Goal: Task Accomplishment & Management: Use online tool/utility

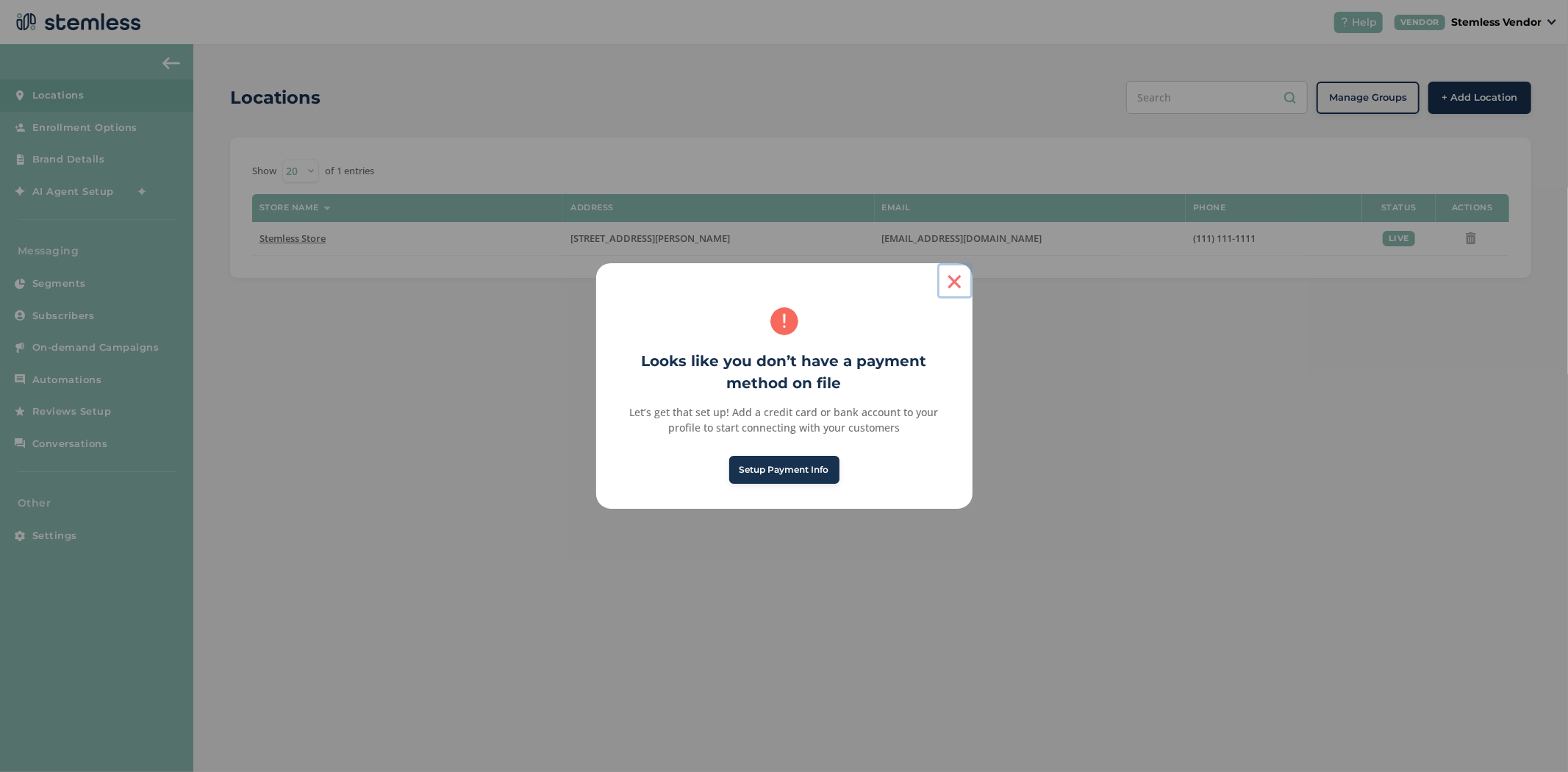
click at [956, 282] on button "×" at bounding box center [954, 281] width 36 height 36
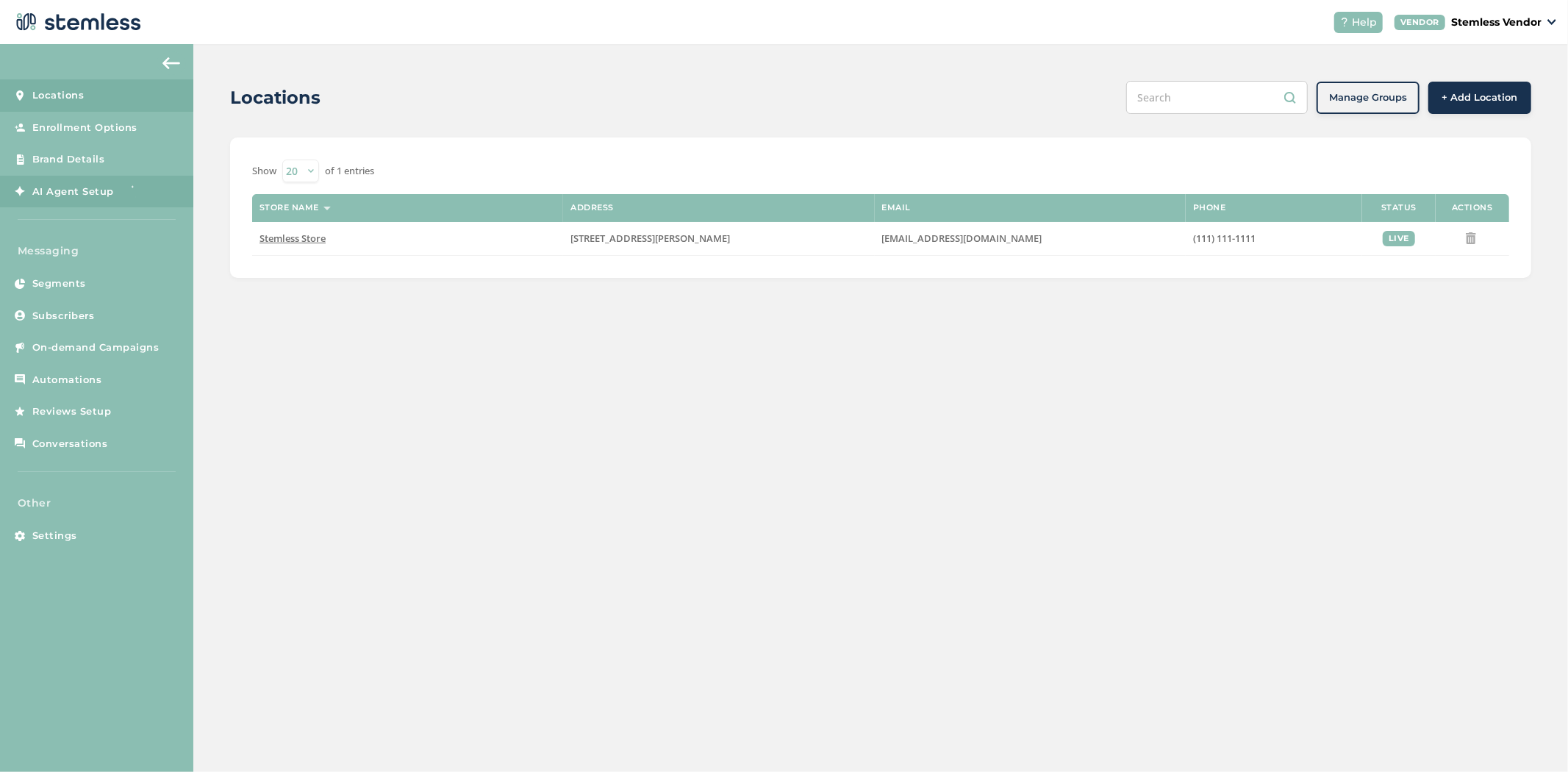
click at [108, 181] on link "AI Agent Setup" at bounding box center [97, 192] width 193 height 32
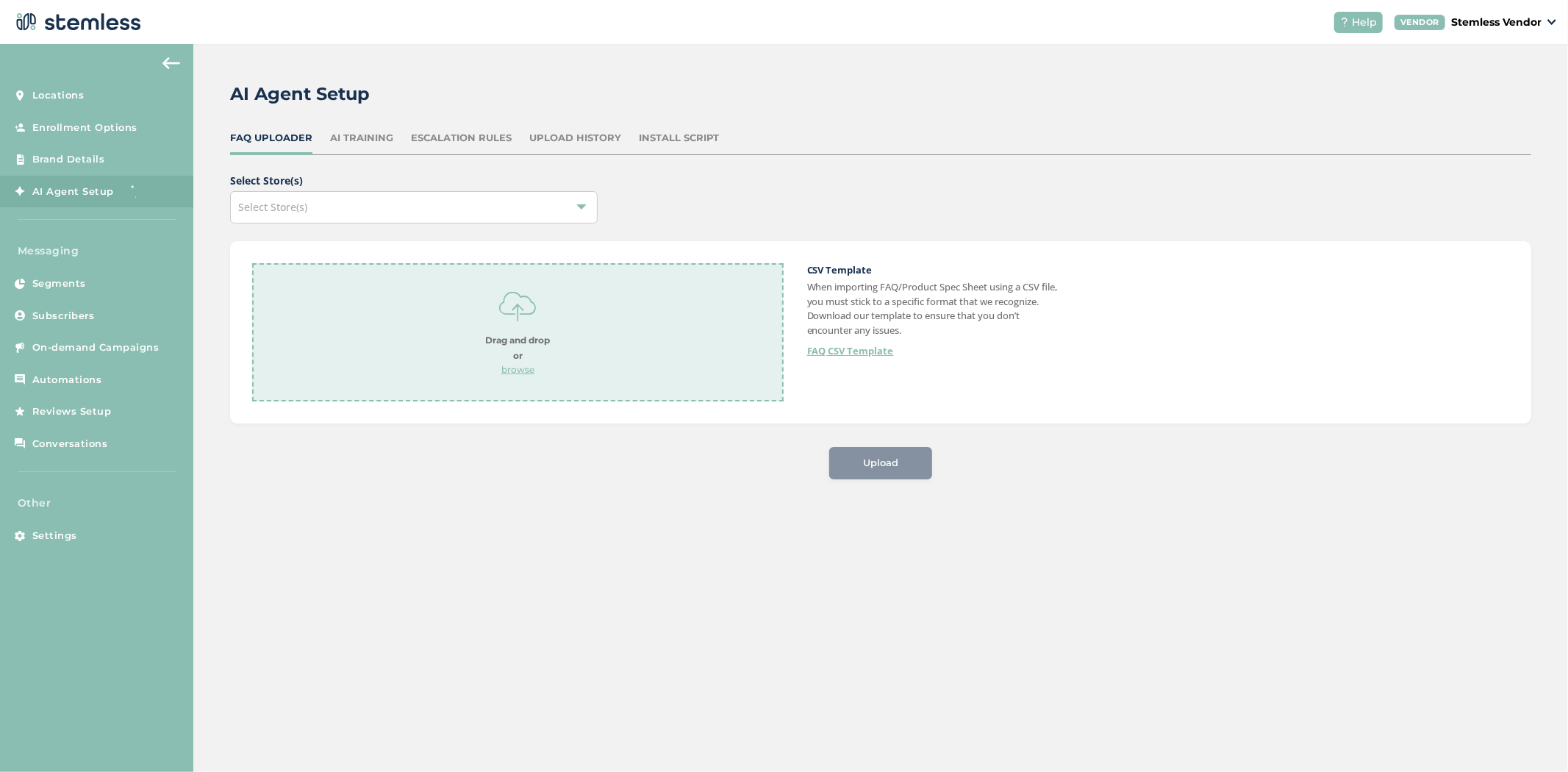
click at [517, 131] on div "FAQ Uploader AI Training Escalation Rules Upload History Install Script" at bounding box center [880, 142] width 1301 height 24
click at [490, 133] on div "Escalation Rules" at bounding box center [461, 138] width 101 height 15
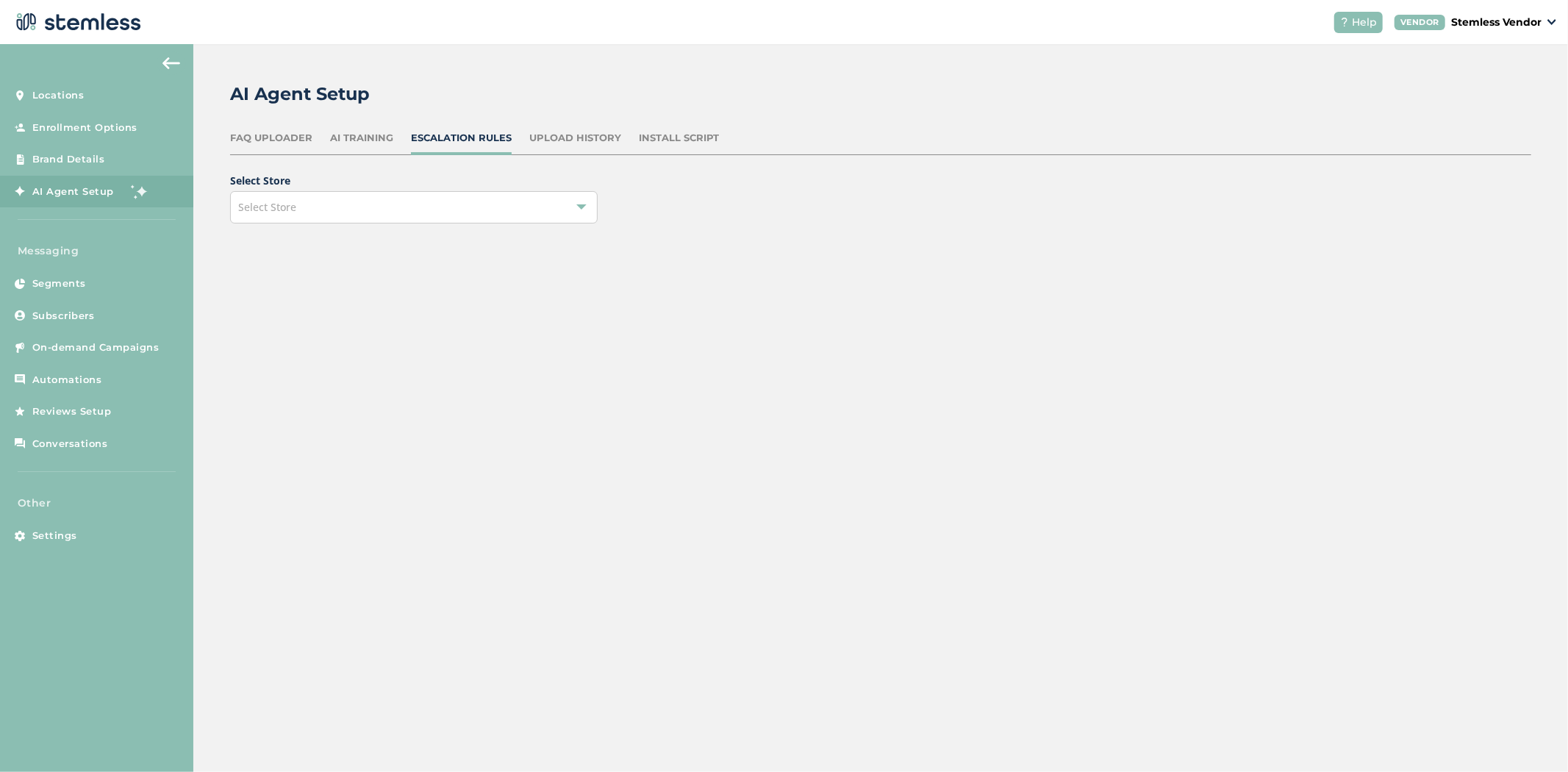
click at [458, 207] on div "Select Store" at bounding box center [413, 207] width 368 height 32
click at [443, 270] on li "Stemless Store" at bounding box center [413, 273] width 366 height 30
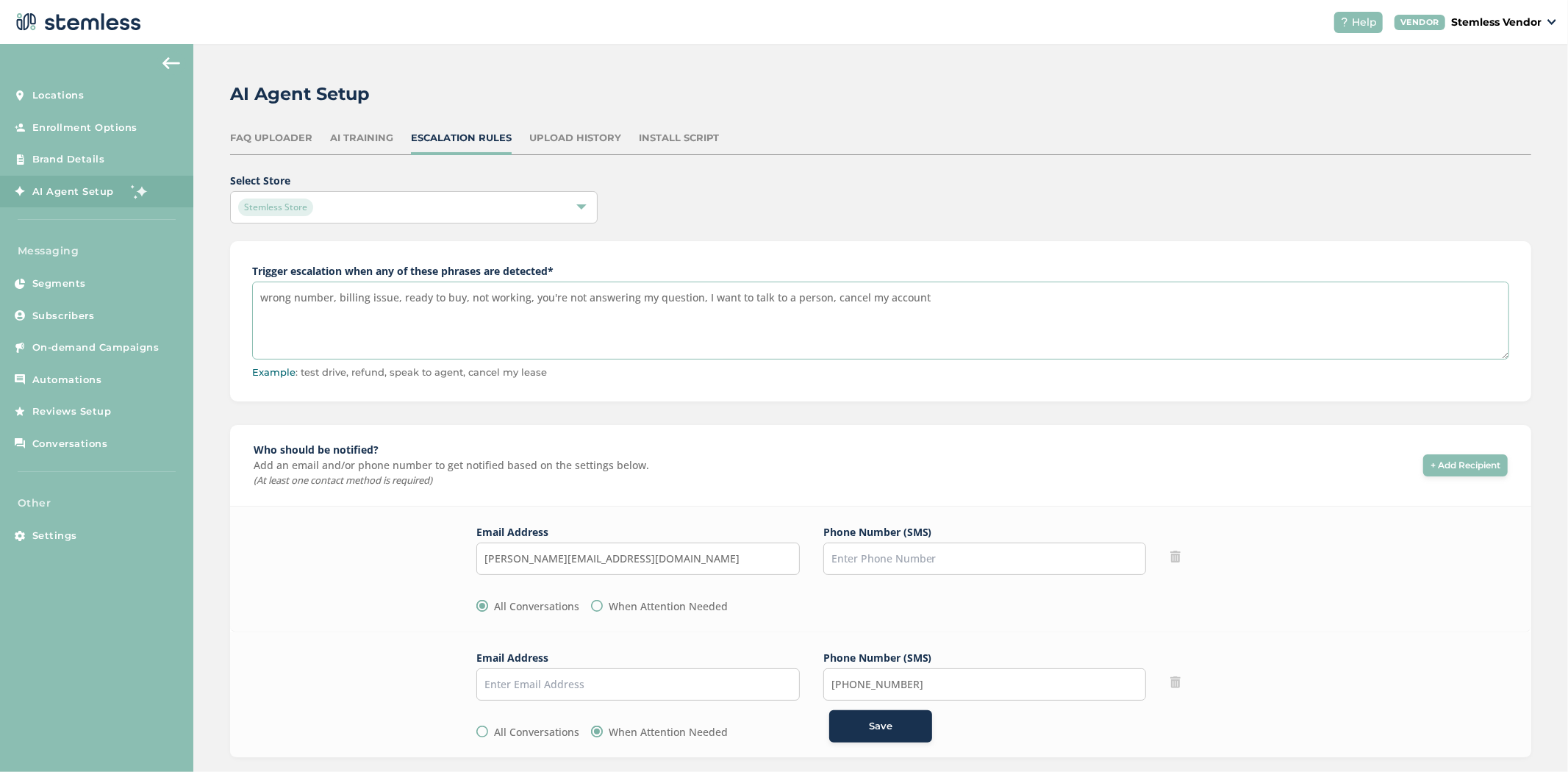
click at [1017, 310] on textarea "wrong number, billing issue, ready to buy, not working, you're not answering my…" at bounding box center [880, 321] width 1257 height 78
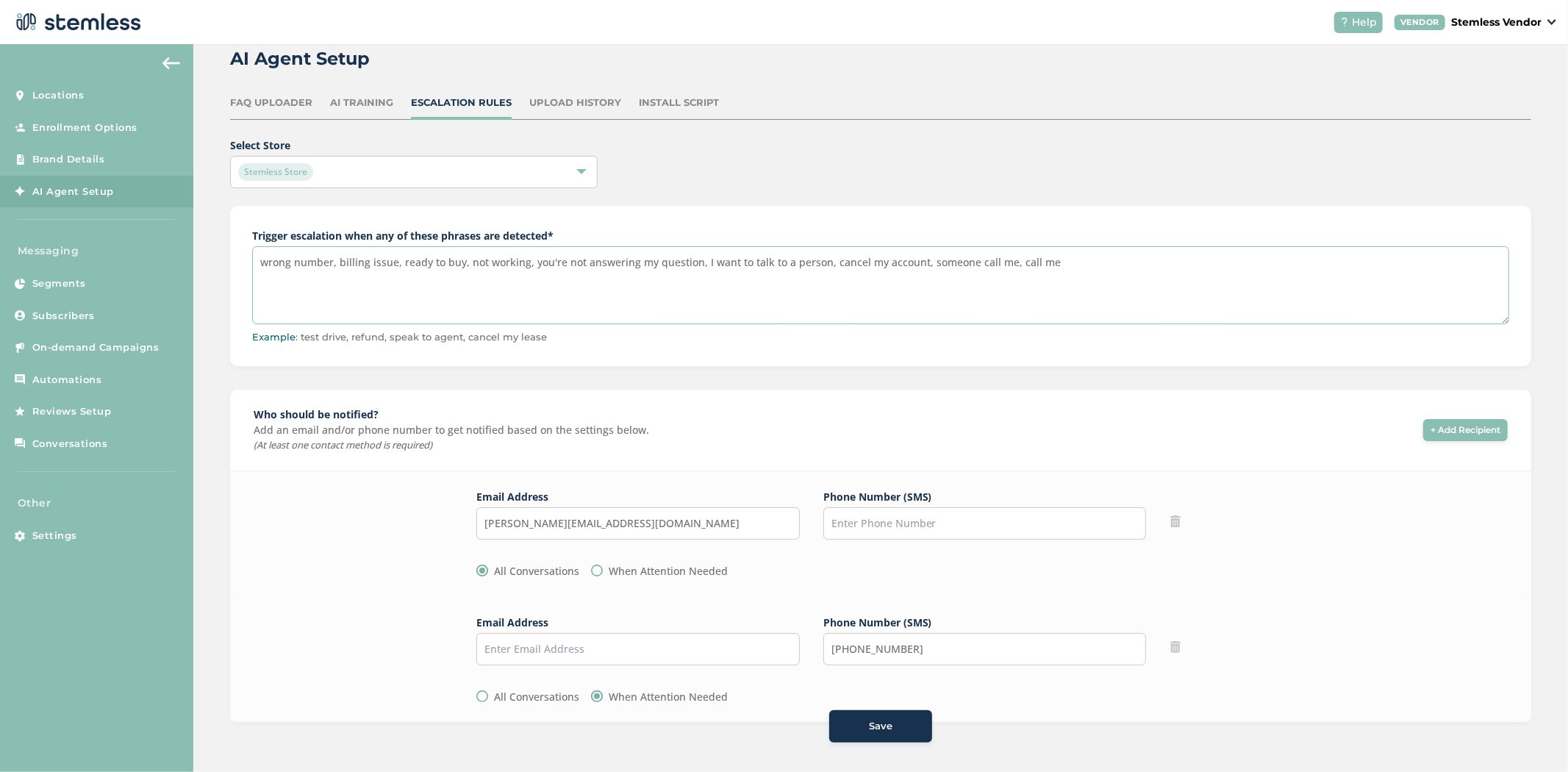
scroll to position [77, 0]
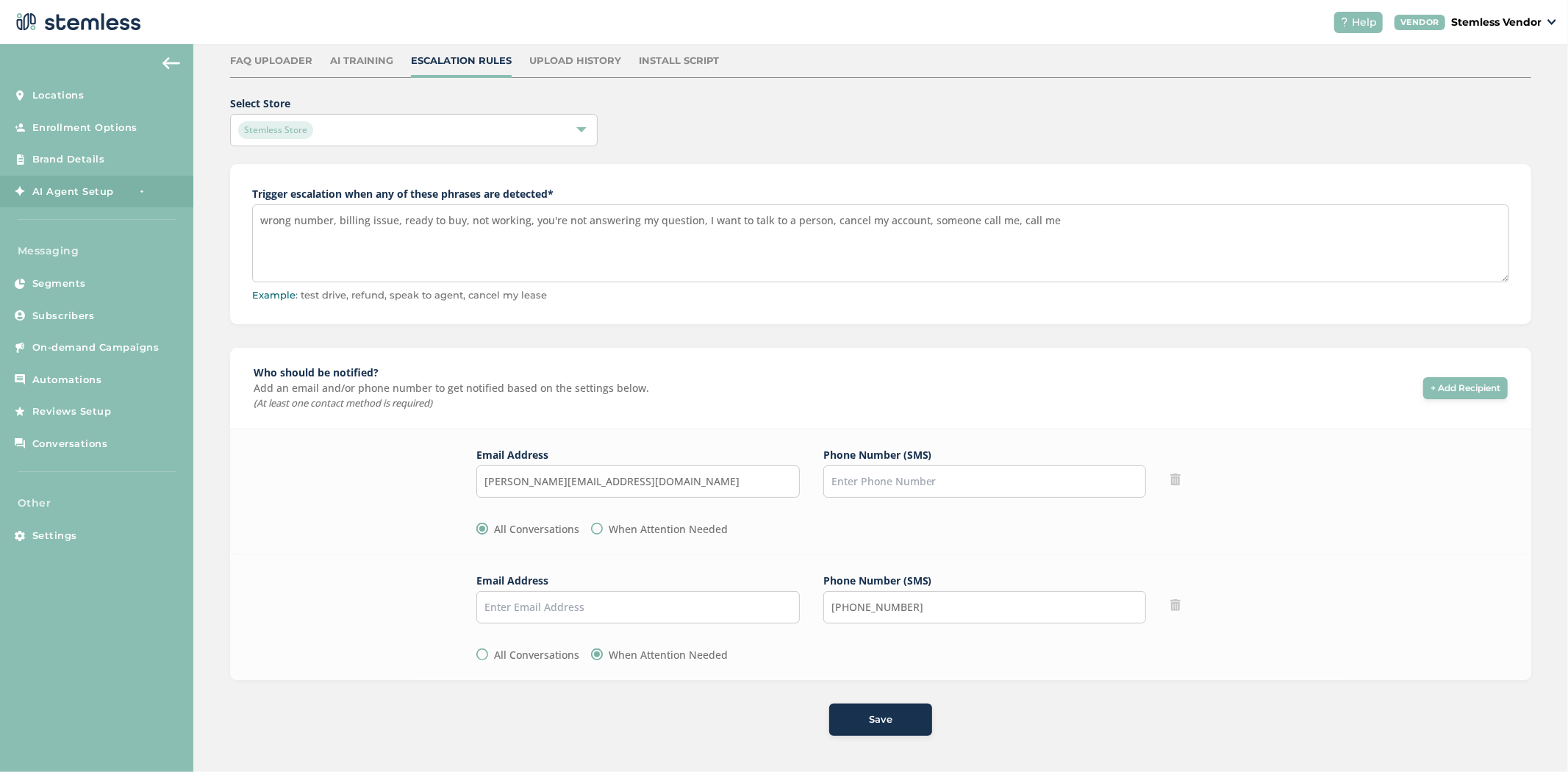
drag, startPoint x: 1483, startPoint y: 385, endPoint x: 1233, endPoint y: 322, distance: 257.8
click at [1236, 312] on span "Select Store Stemless Store Trigger escalation when any of these phrases are de…" at bounding box center [880, 416] width 1301 height 641
click at [910, 710] on button "Save" at bounding box center [881, 719] width 103 height 32
drag, startPoint x: 1013, startPoint y: 217, endPoint x: 923, endPoint y: 223, distance: 90.2
click at [923, 223] on textarea "wrong number, billing issue, ready to buy, not working, you're not answering my…" at bounding box center [880, 243] width 1257 height 78
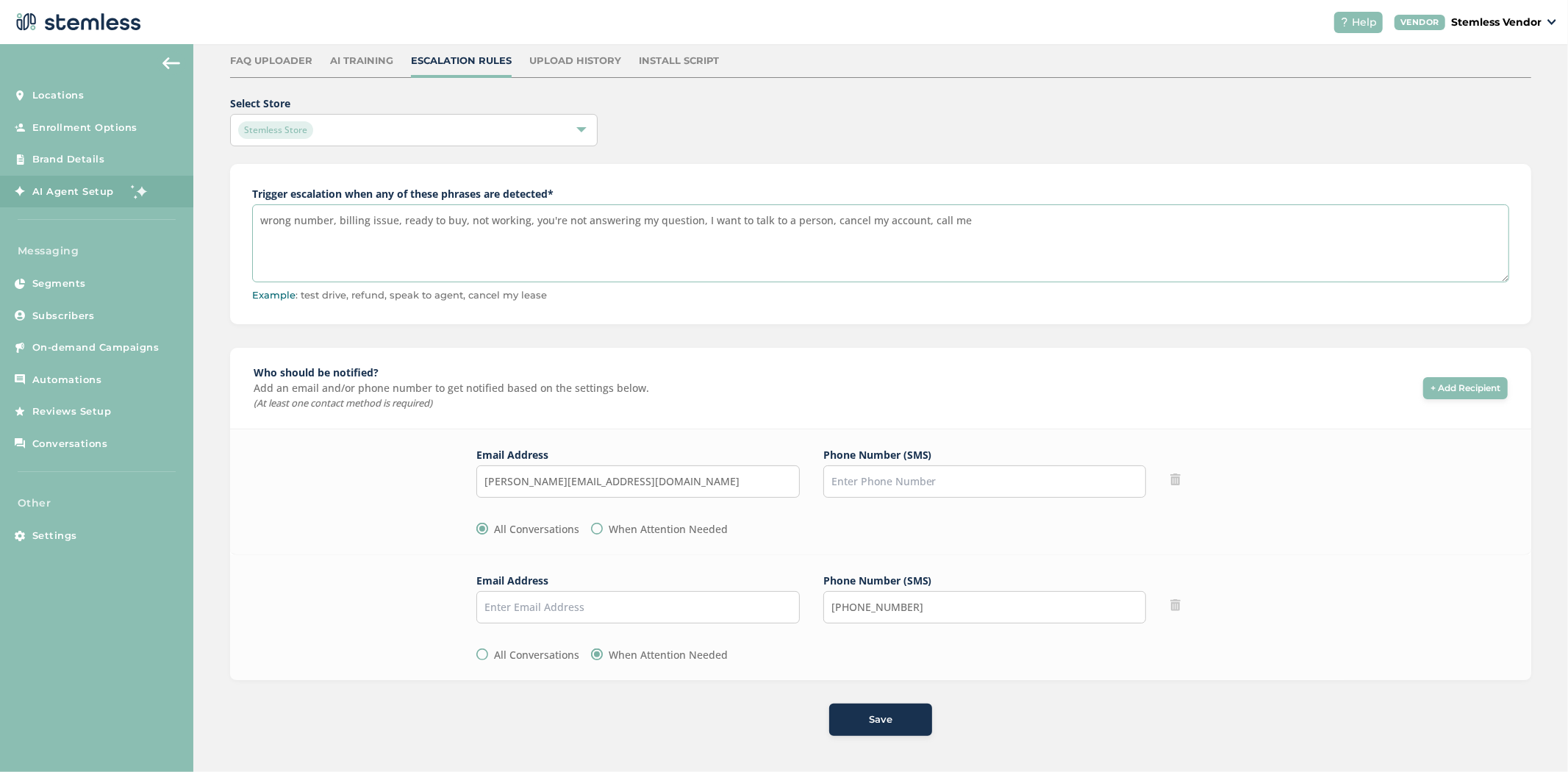
type textarea "wrong number, billing issue, ready to buy, not working, you're not answering my…"
click at [875, 718] on span "Save" at bounding box center [881, 720] width 23 height 15
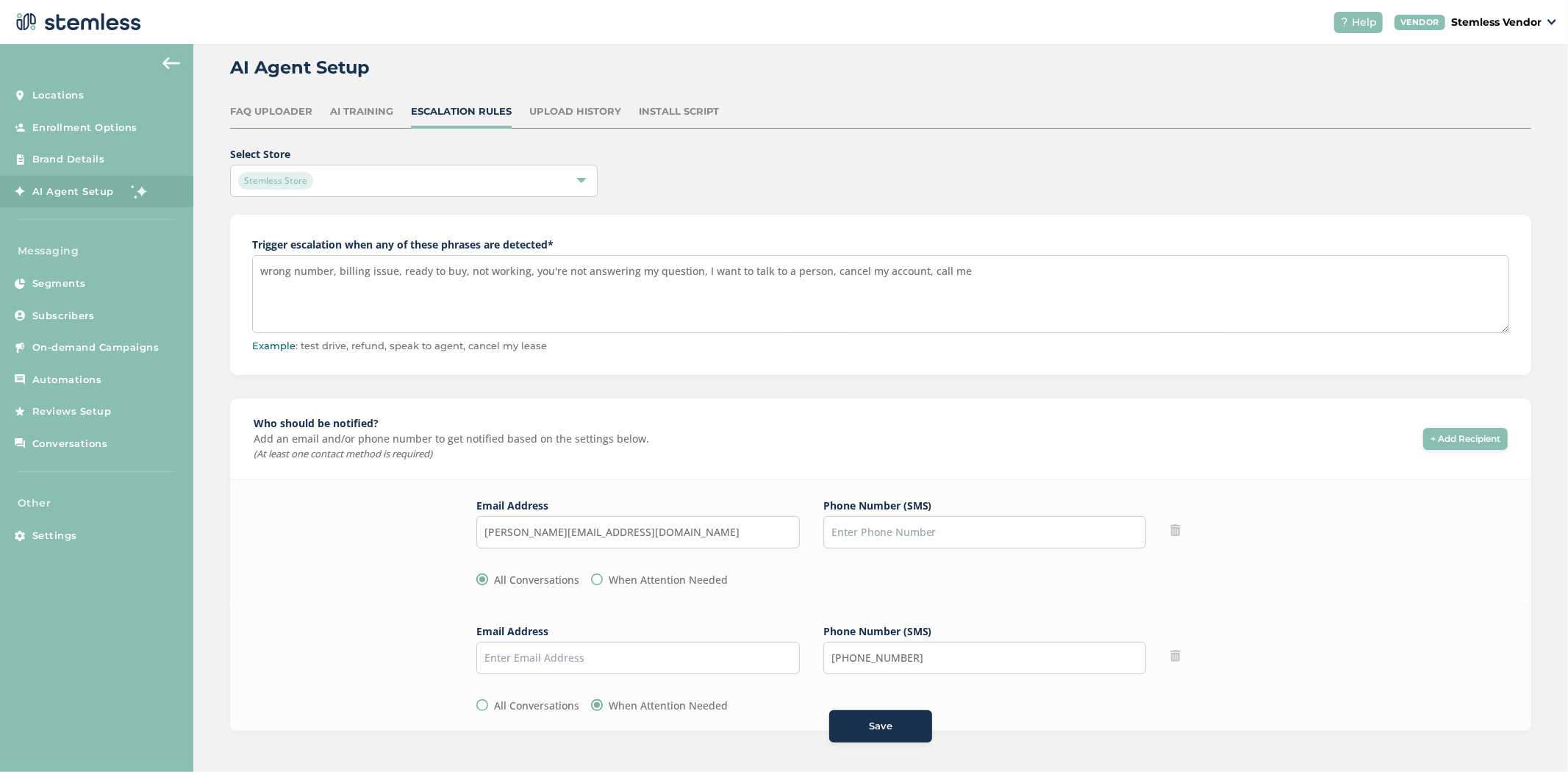
scroll to position [0, 0]
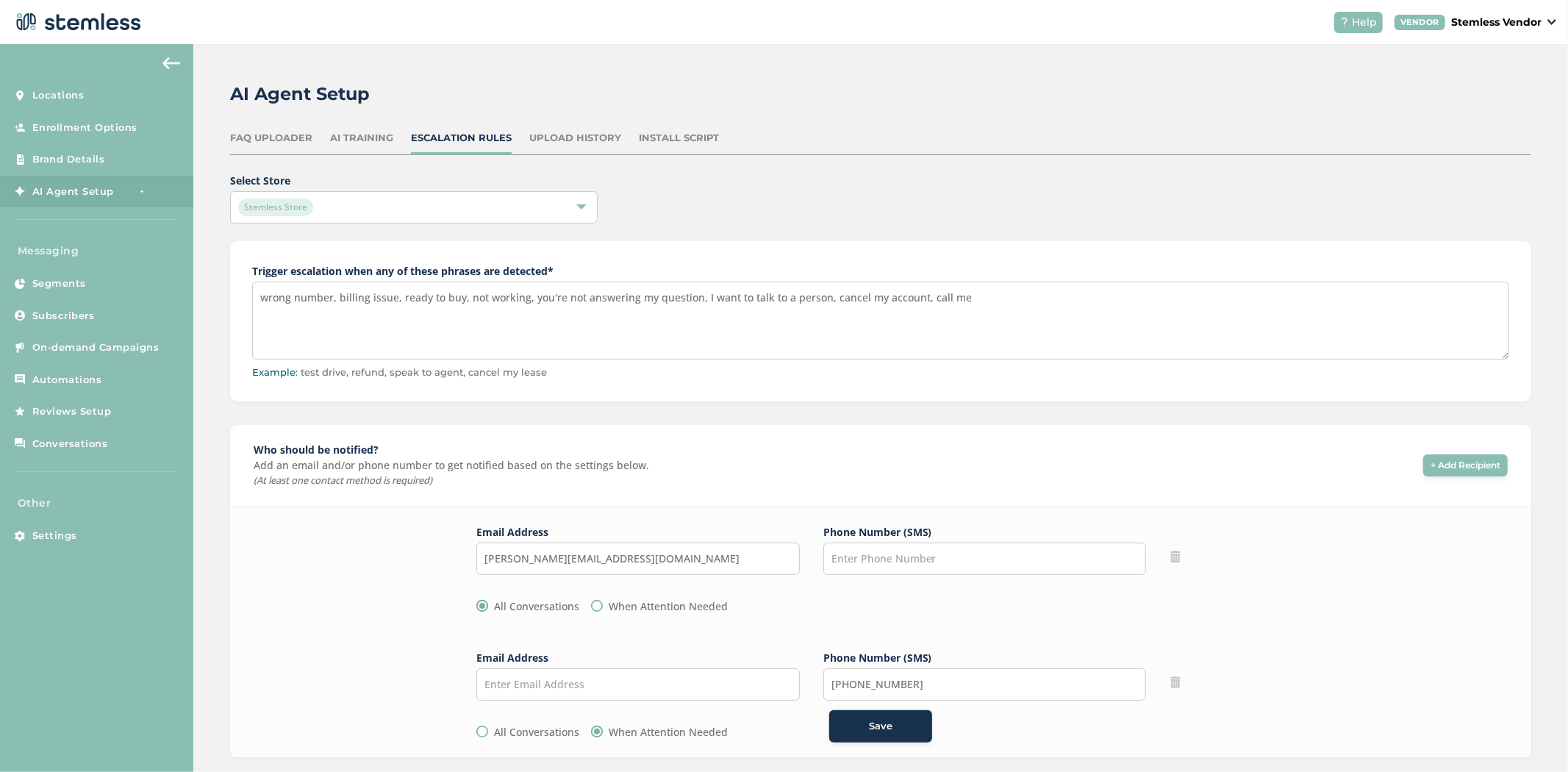
click at [365, 148] on div "FAQ Uploader AI Training Escalation Rules Upload History Install Script" at bounding box center [880, 142] width 1301 height 24
click at [368, 136] on div "AI Training" at bounding box center [361, 138] width 64 height 15
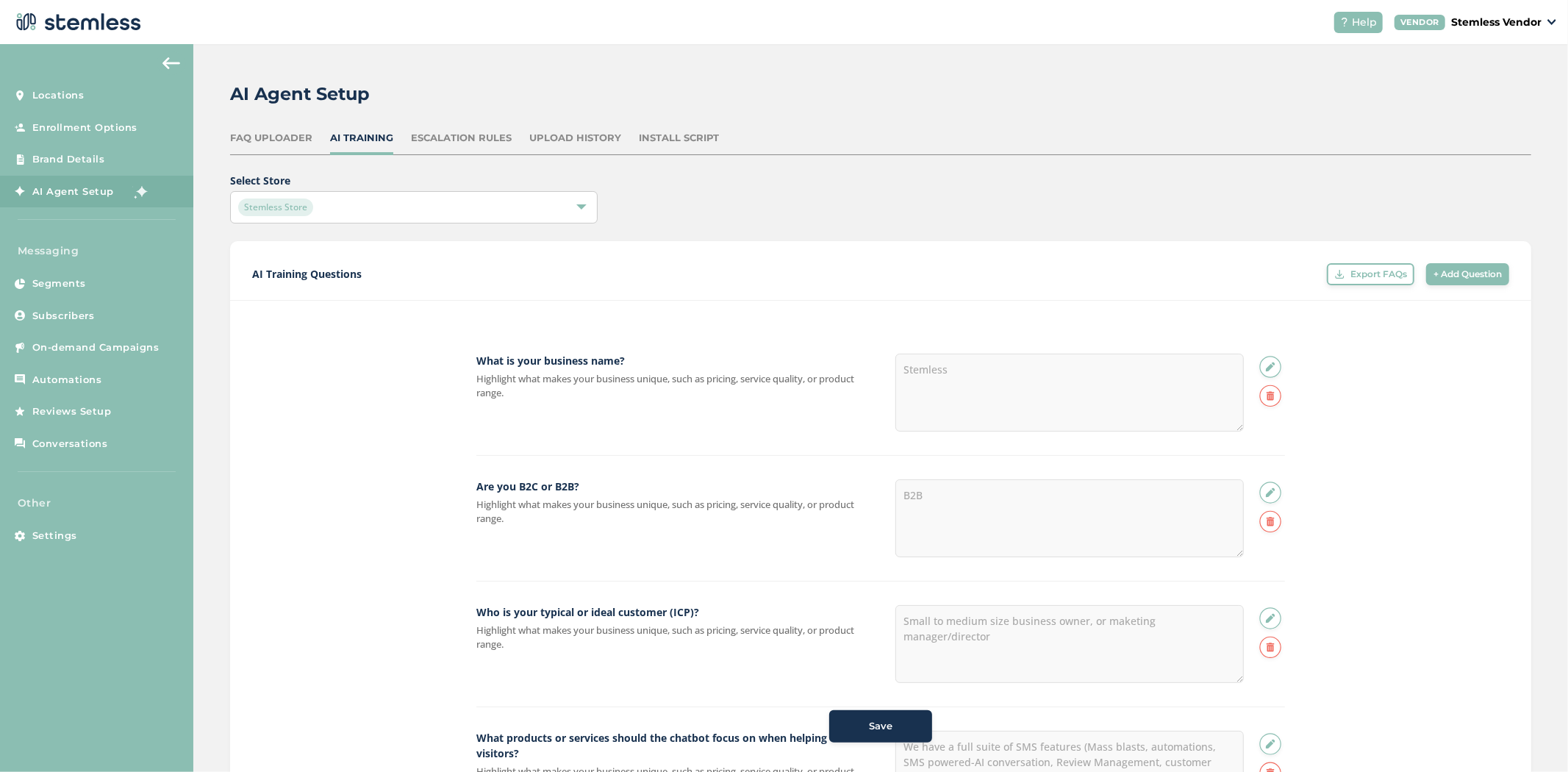
click at [1503, 272] on div "AI Training Questions Export FAQs Export full FAQs list to bulk edit. + Add Que…" at bounding box center [880, 282] width 1301 height 37
click at [1471, 270] on span "+ Add Question" at bounding box center [1467, 274] width 69 height 13
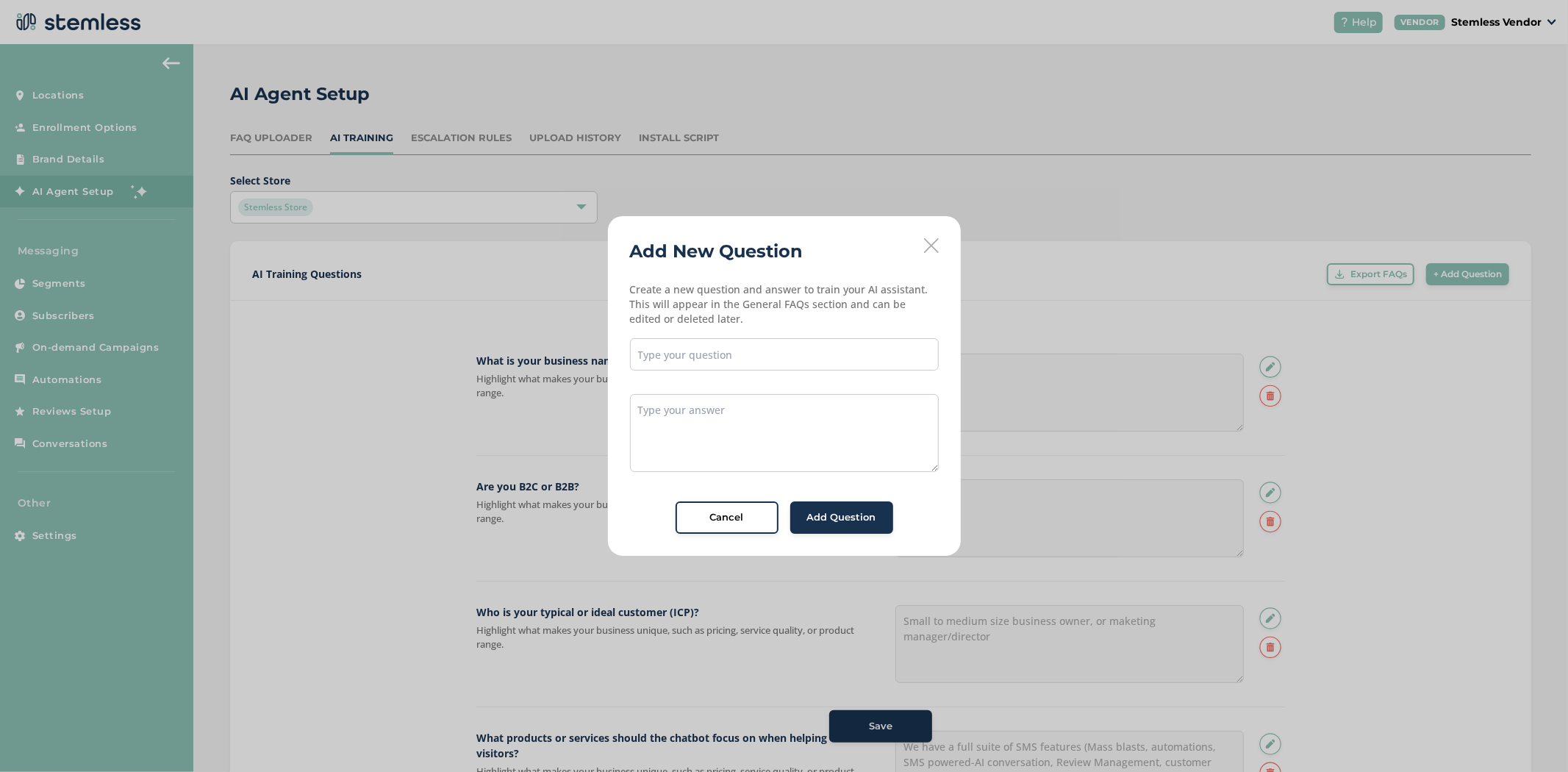
click at [799, 336] on div "Create a new question and answer to train your AI assistant. This will appear i…" at bounding box center [784, 408] width 309 height 251
click at [790, 350] on input "text" at bounding box center [784, 354] width 309 height 32
click at [935, 246] on icon at bounding box center [931, 245] width 15 height 15
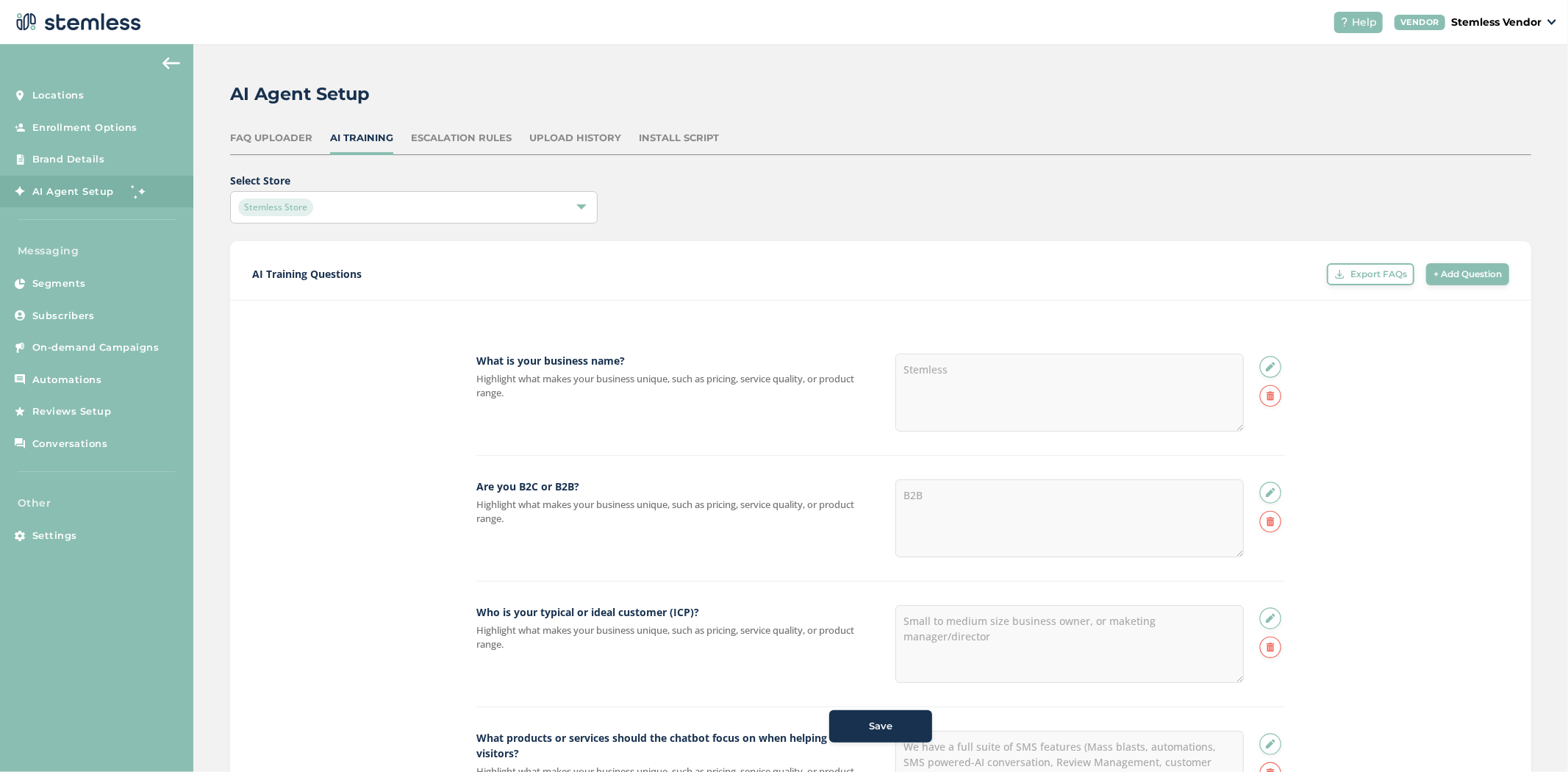
click at [1439, 269] on span "+ Add Question" at bounding box center [1467, 274] width 69 height 13
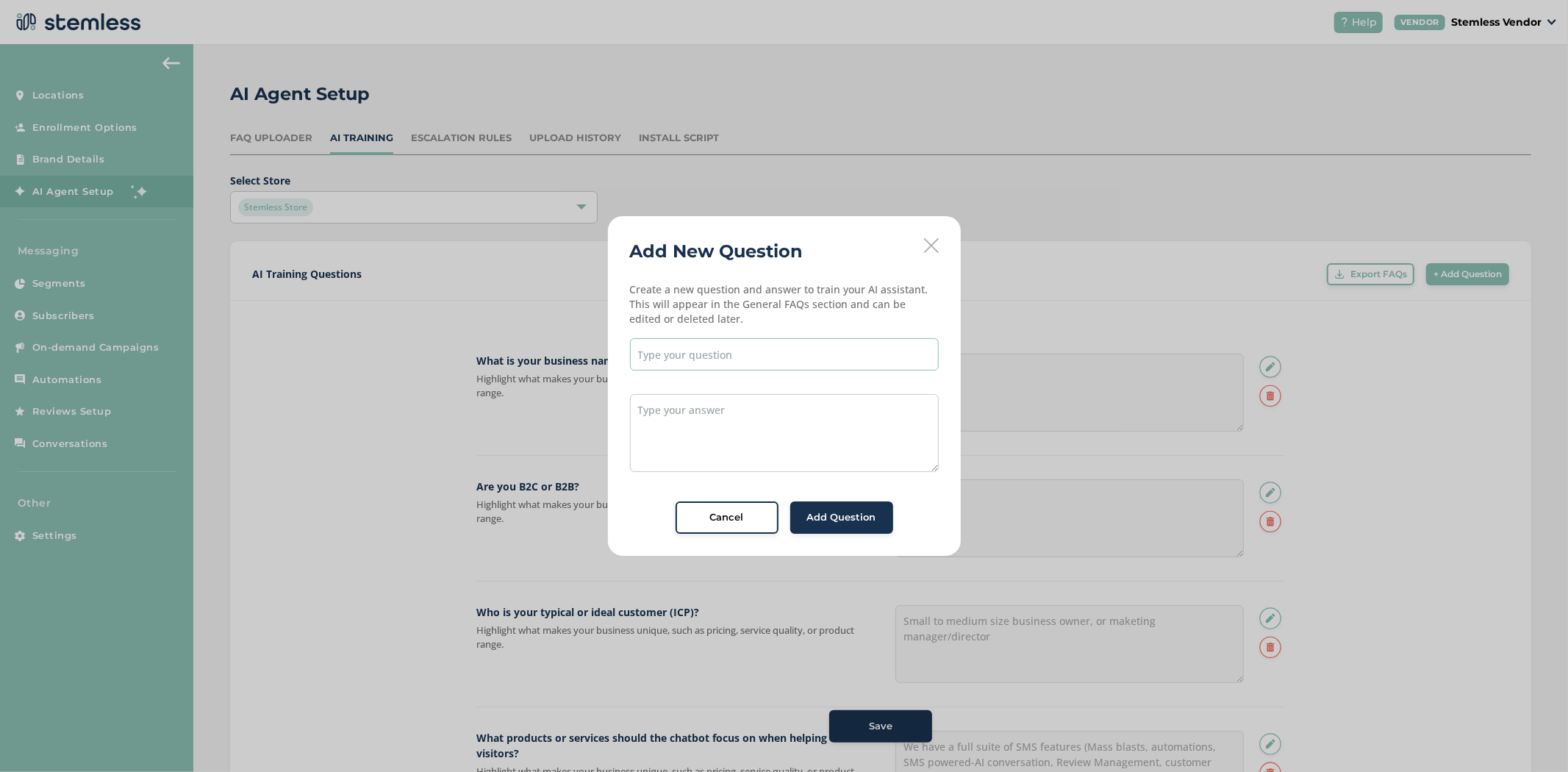
click at [716, 357] on input "text" at bounding box center [784, 354] width 309 height 32
type input "What's the difference between Stemless and Attentive?"
click at [749, 410] on textarea at bounding box center [784, 433] width 309 height 78
paste textarea "While Attentive focuses on big campaigns and complex tools, Stemless makes it e…"
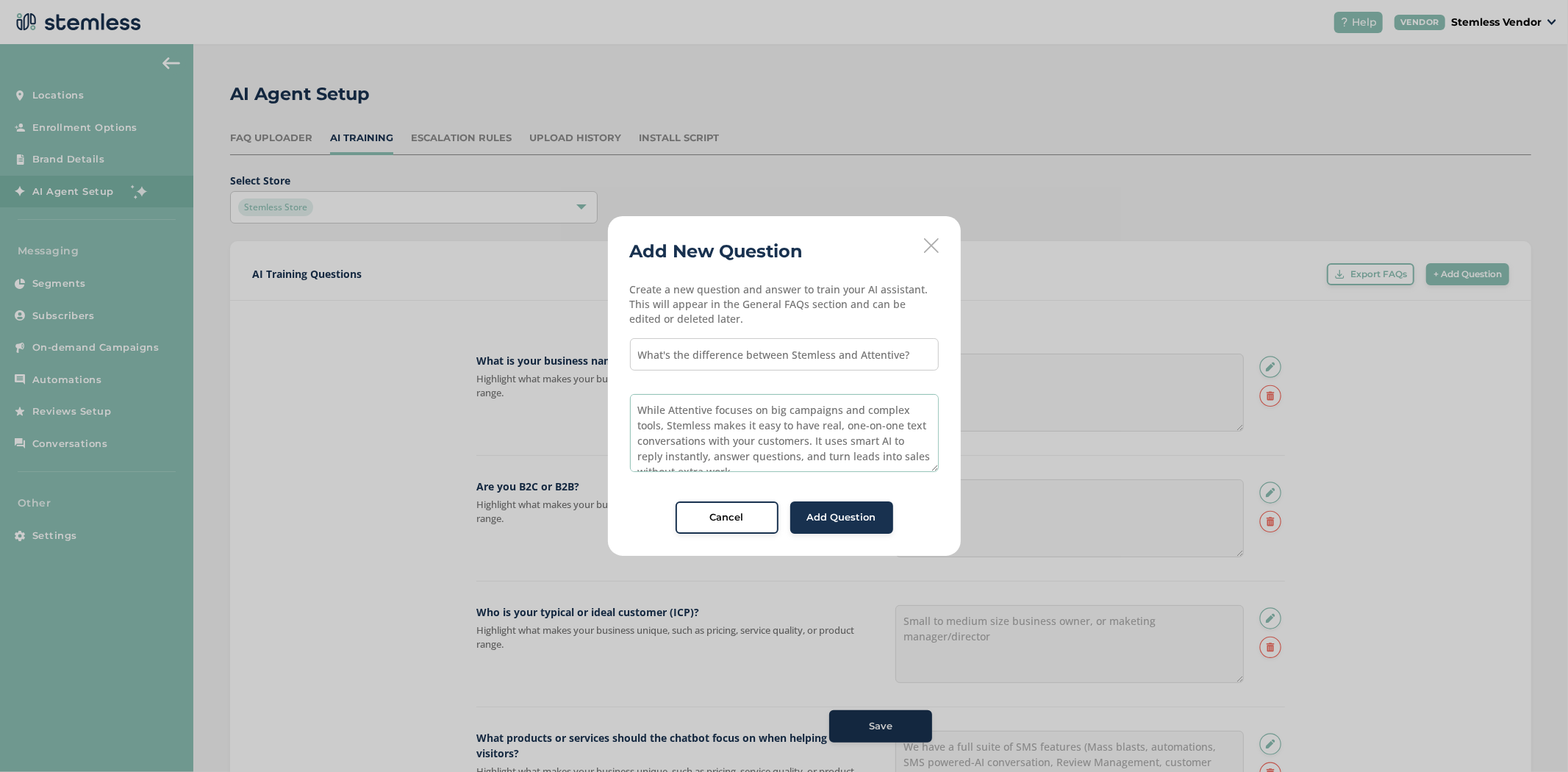
scroll to position [6, 0]
type textarea "While Attentive focuses on big campaigns and complex tools, Stemless makes it e…"
click at [843, 517] on span "Add Question" at bounding box center [842, 517] width 69 height 15
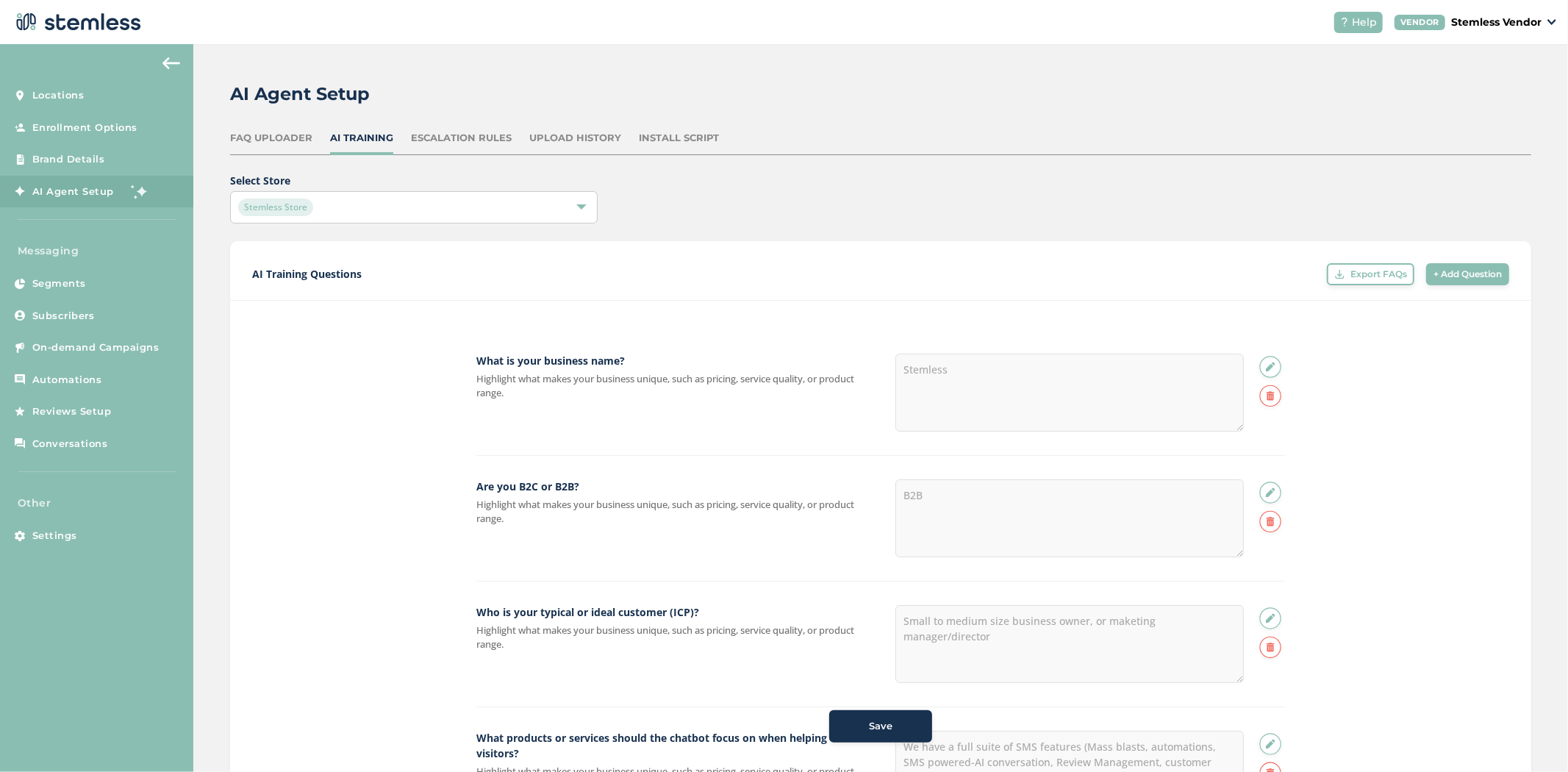
click at [1436, 270] on span "+ Add Question" at bounding box center [1467, 274] width 69 height 13
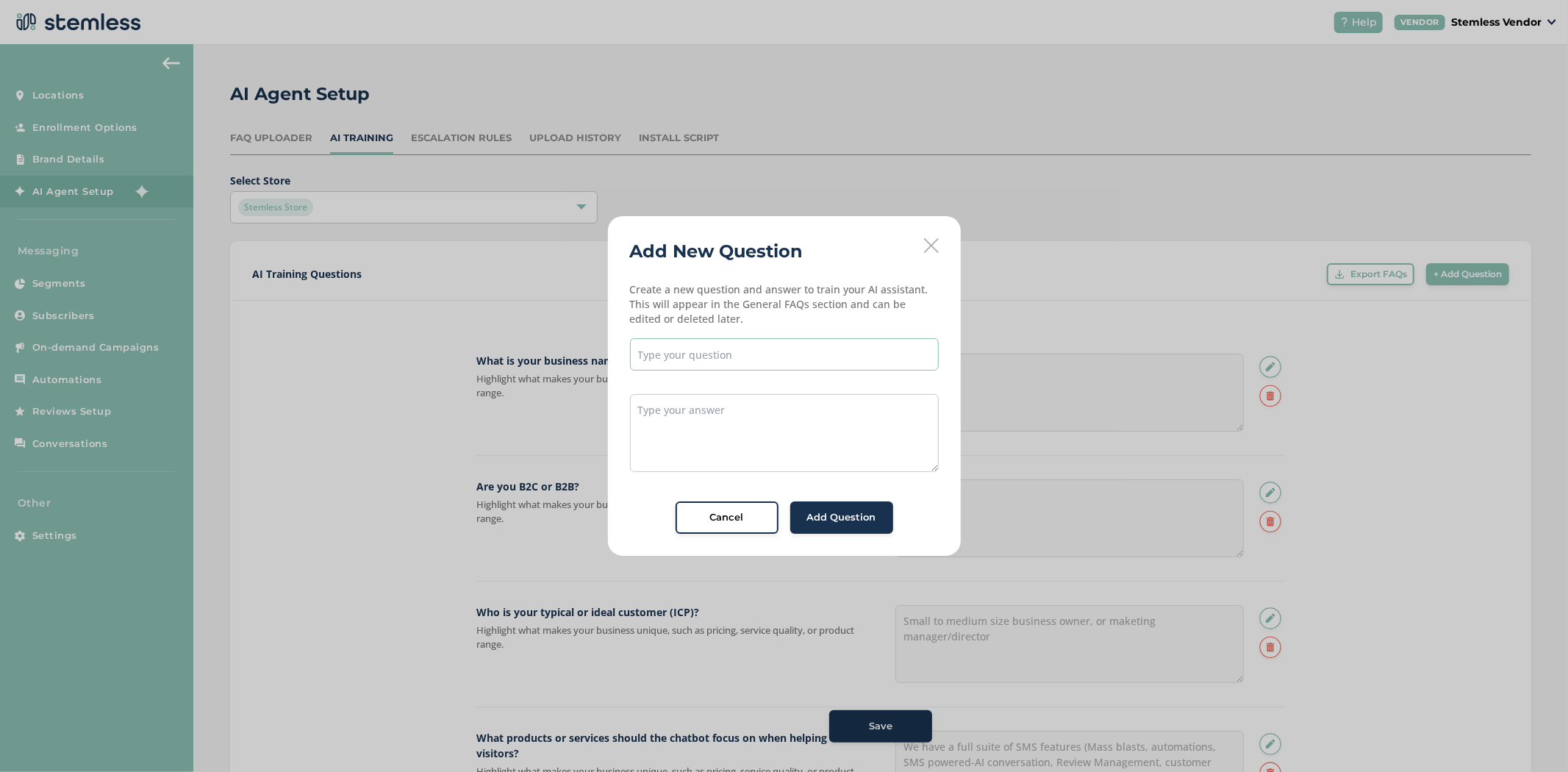
click at [741, 358] on input "text" at bounding box center [784, 354] width 309 height 32
click at [703, 357] on input "text" at bounding box center [784, 354] width 309 height 32
type input "What's the difference between Stemless and PostScript"
click at [682, 436] on textarea at bounding box center [784, 433] width 309 height 78
paste textarea "Postscript is great for sending promo texts and running big ecommerce campaigns…"
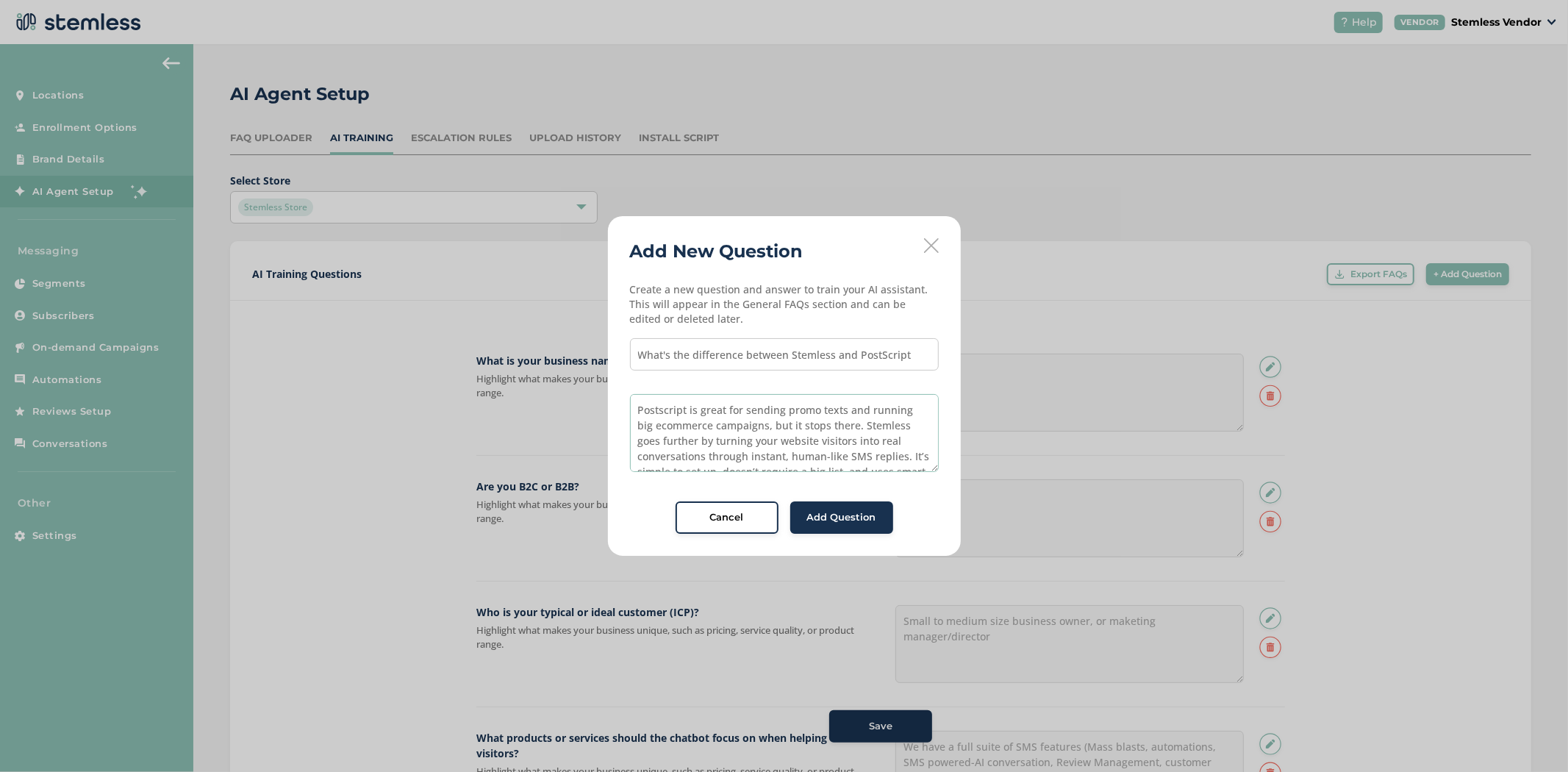
scroll to position [37, 0]
type textarea "Postscript is great for sending promo texts and running big ecommerce campaigns…"
click at [805, 517] on div "Add Question" at bounding box center [842, 517] width 79 height 15
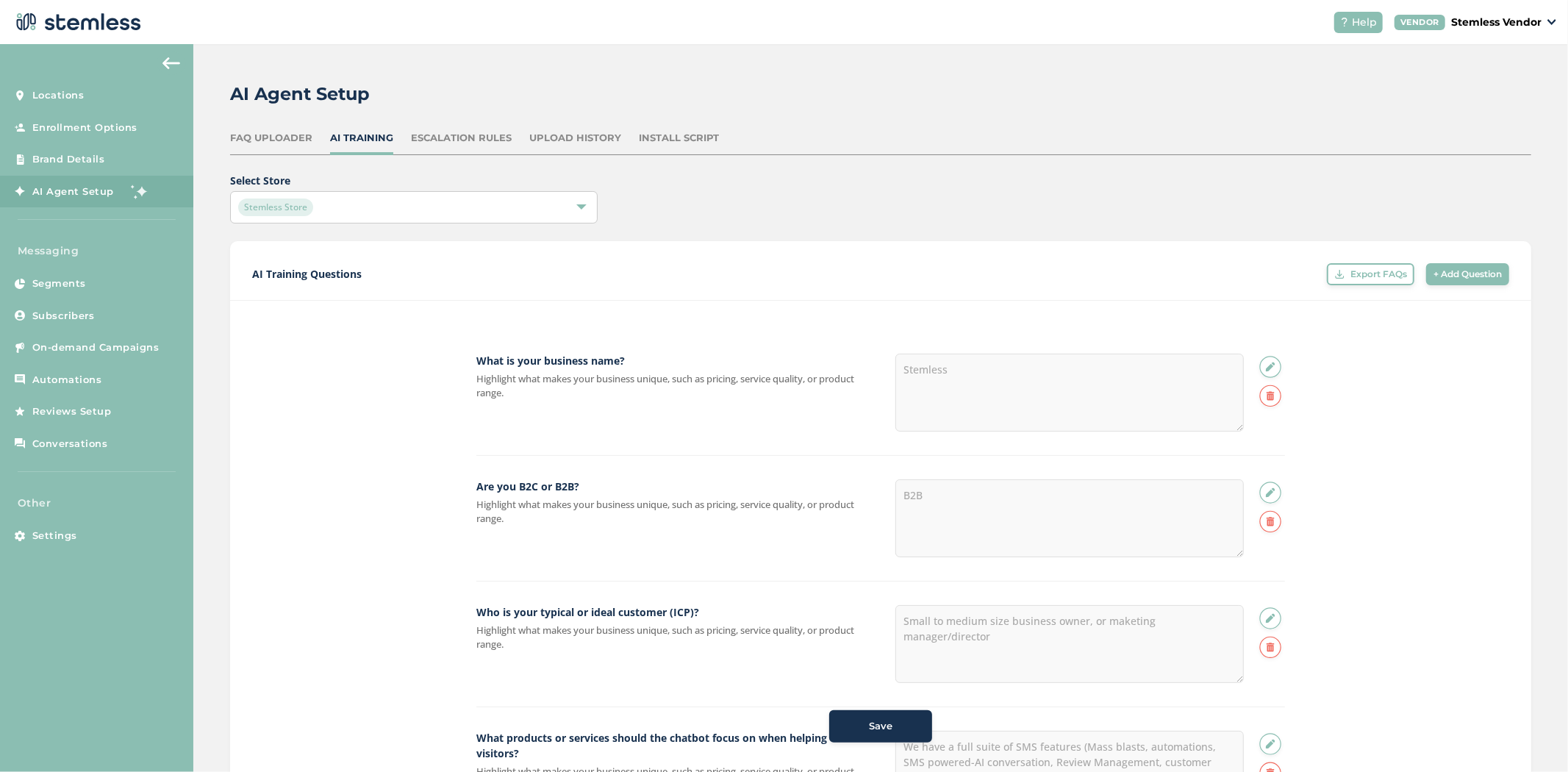
click at [1433, 268] on span "+ Add Question" at bounding box center [1467, 274] width 69 height 13
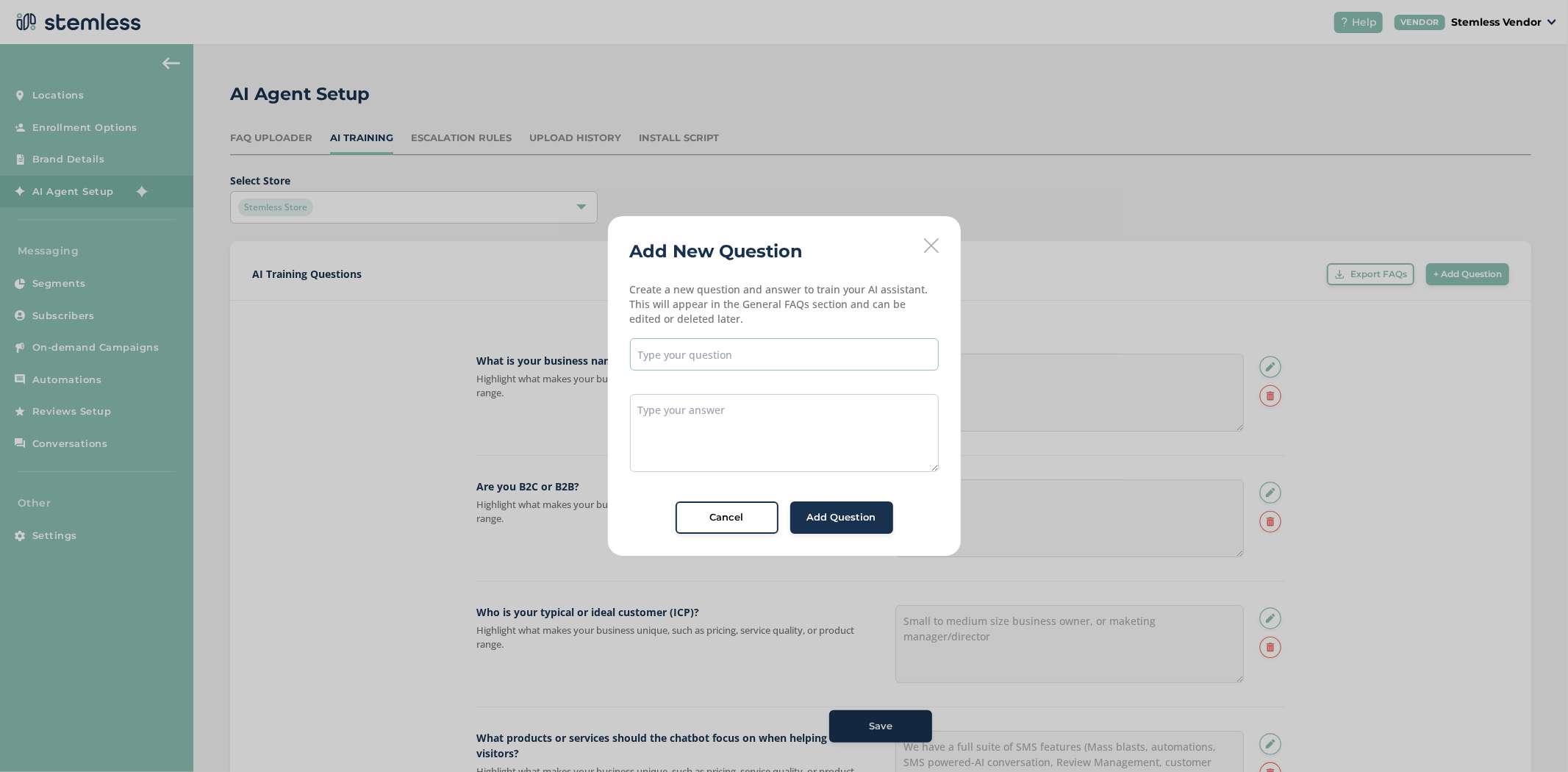
click at [733, 356] on input "text" at bounding box center [784, 354] width 309 height 32
type input "What's the difference between Stemless and Podium?"
click at [694, 434] on textarea at bounding box center [784, 433] width 309 height 78
paste textarea "Podium is packed with features but expensive, complicated, and built for bigger…"
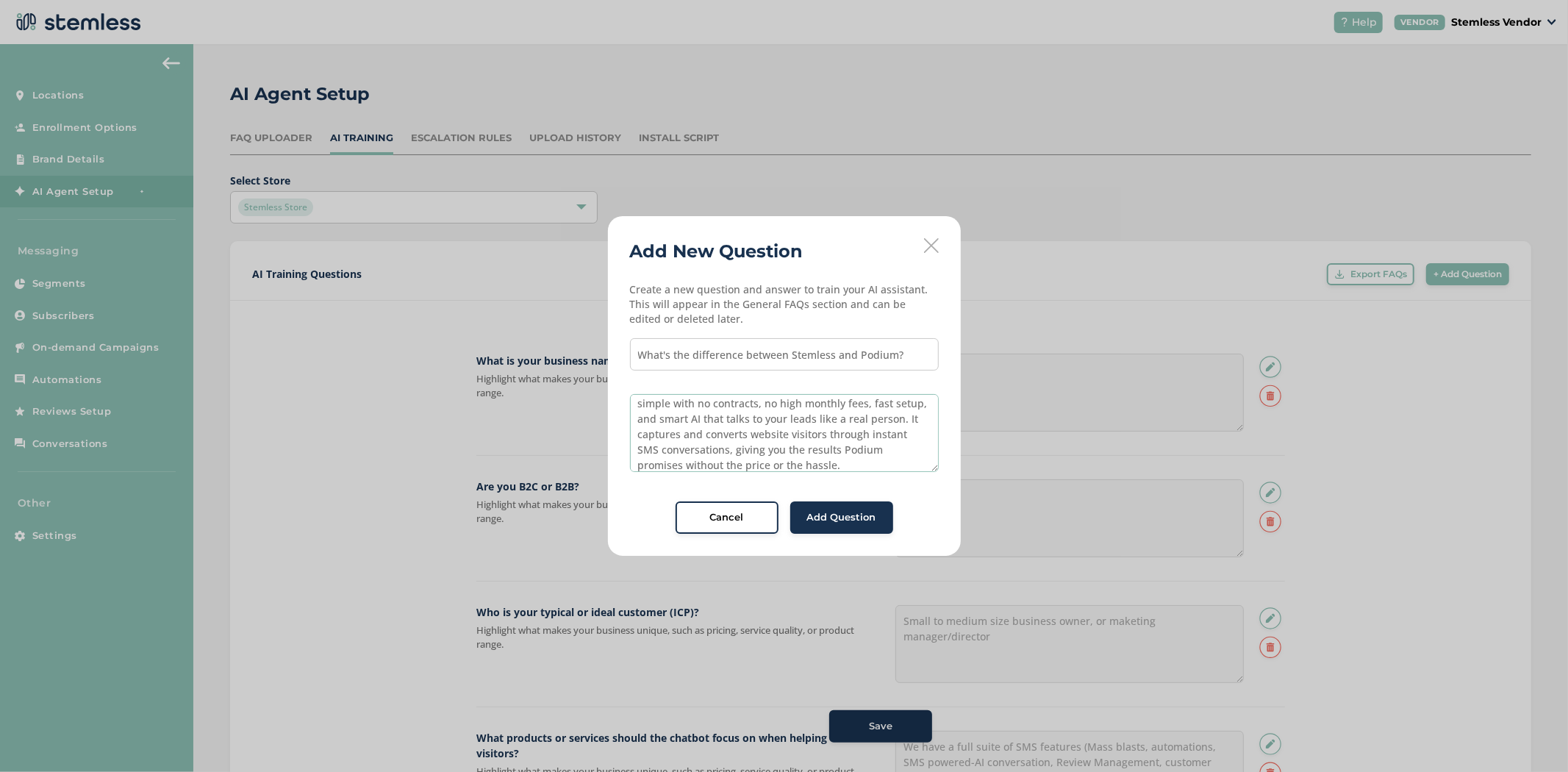
type textarea "Podium is packed with features but expensive, complicated, and built for bigger…"
click at [849, 523] on span "Add Question" at bounding box center [842, 517] width 69 height 15
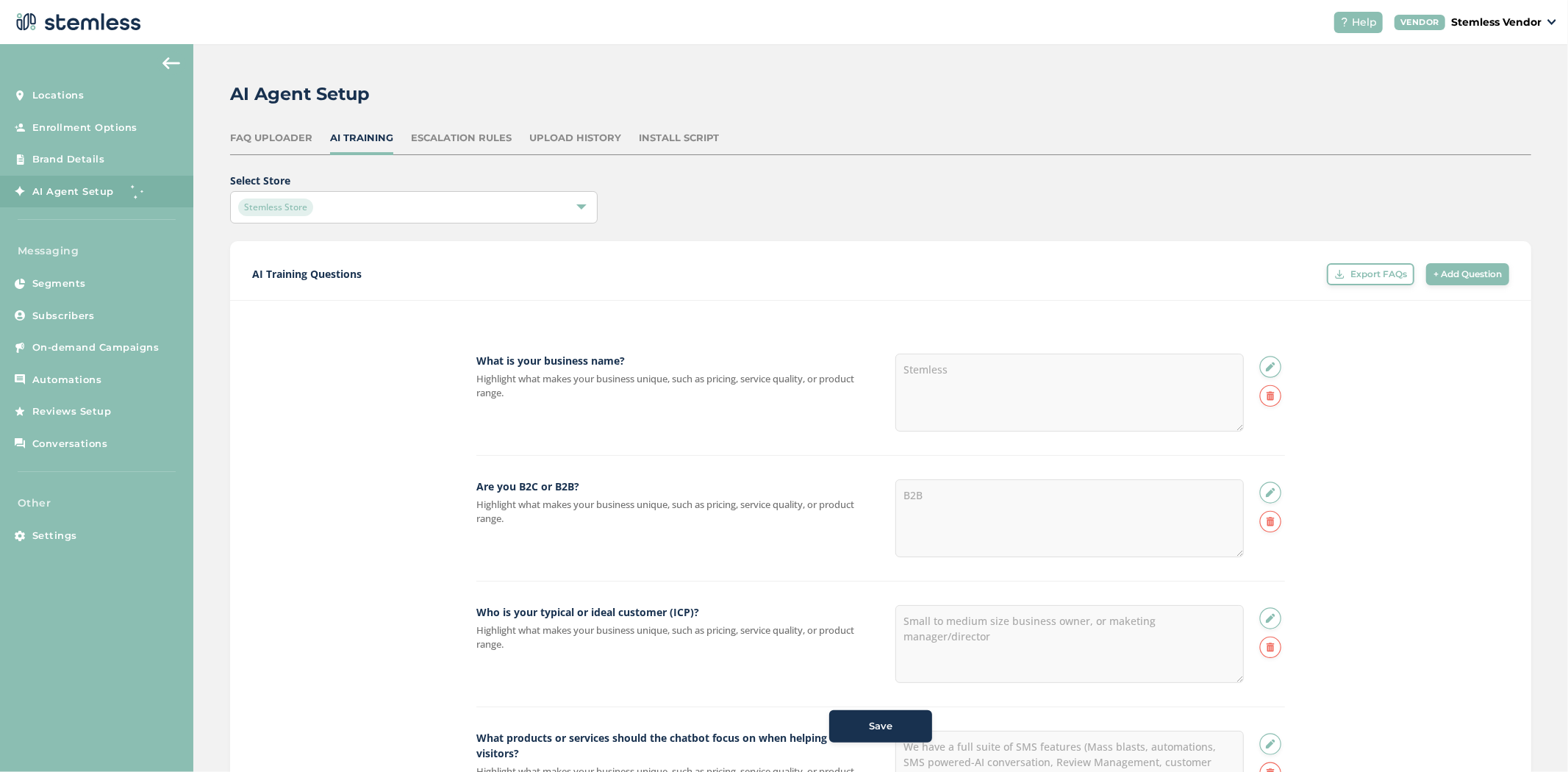
click at [1442, 275] on span "+ Add Question" at bounding box center [1467, 274] width 69 height 13
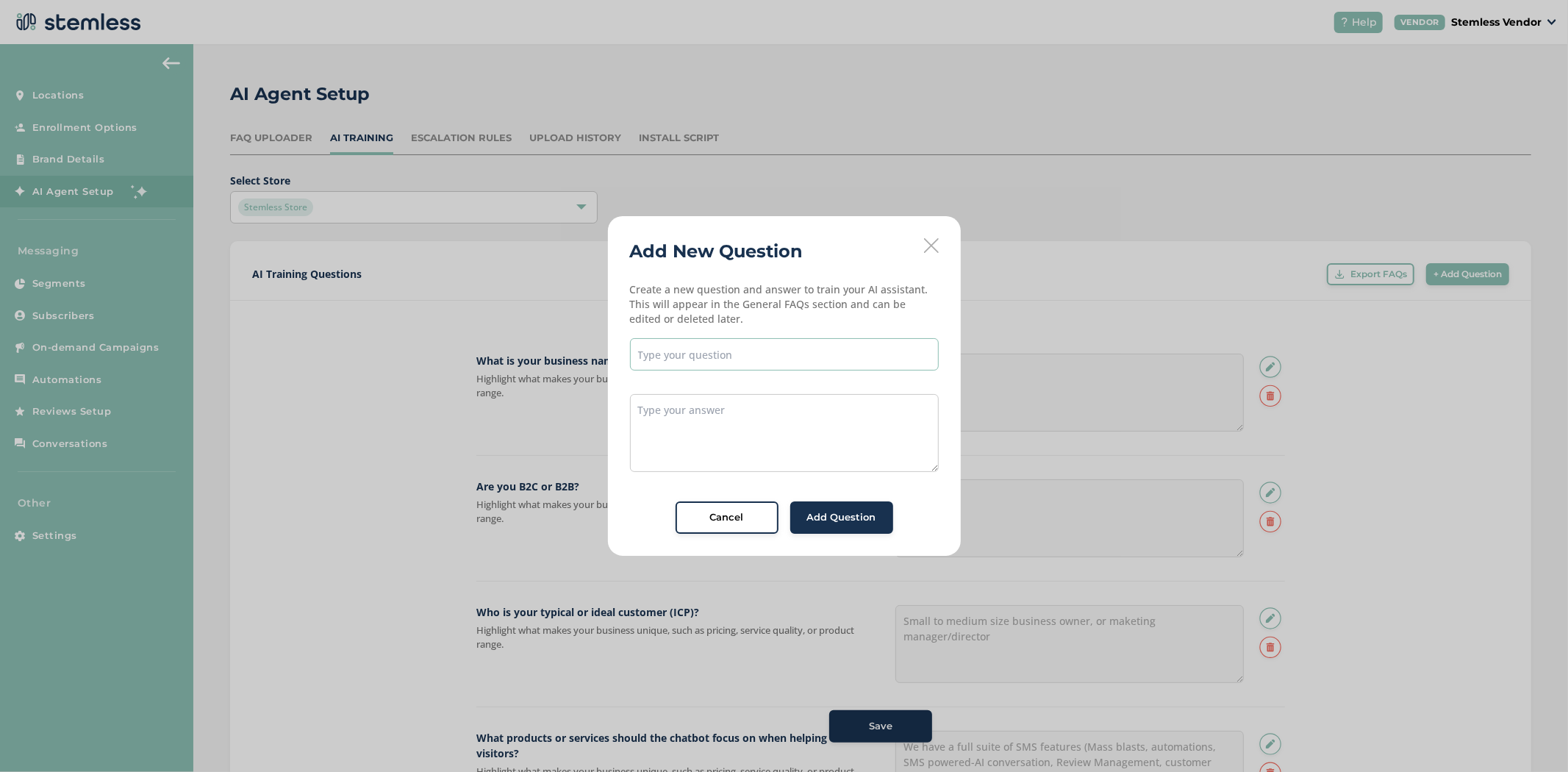
click at [730, 341] on input "text" at bounding box center [784, 354] width 309 height 32
type input "w"
type input "What's the difference between [PERSON_NAME] and Twilio?"
click at [710, 432] on textarea at bounding box center [784, 433] width 309 height 78
paste textarea "Twilio is built for developers who want to code their own messaging system. Ste…"
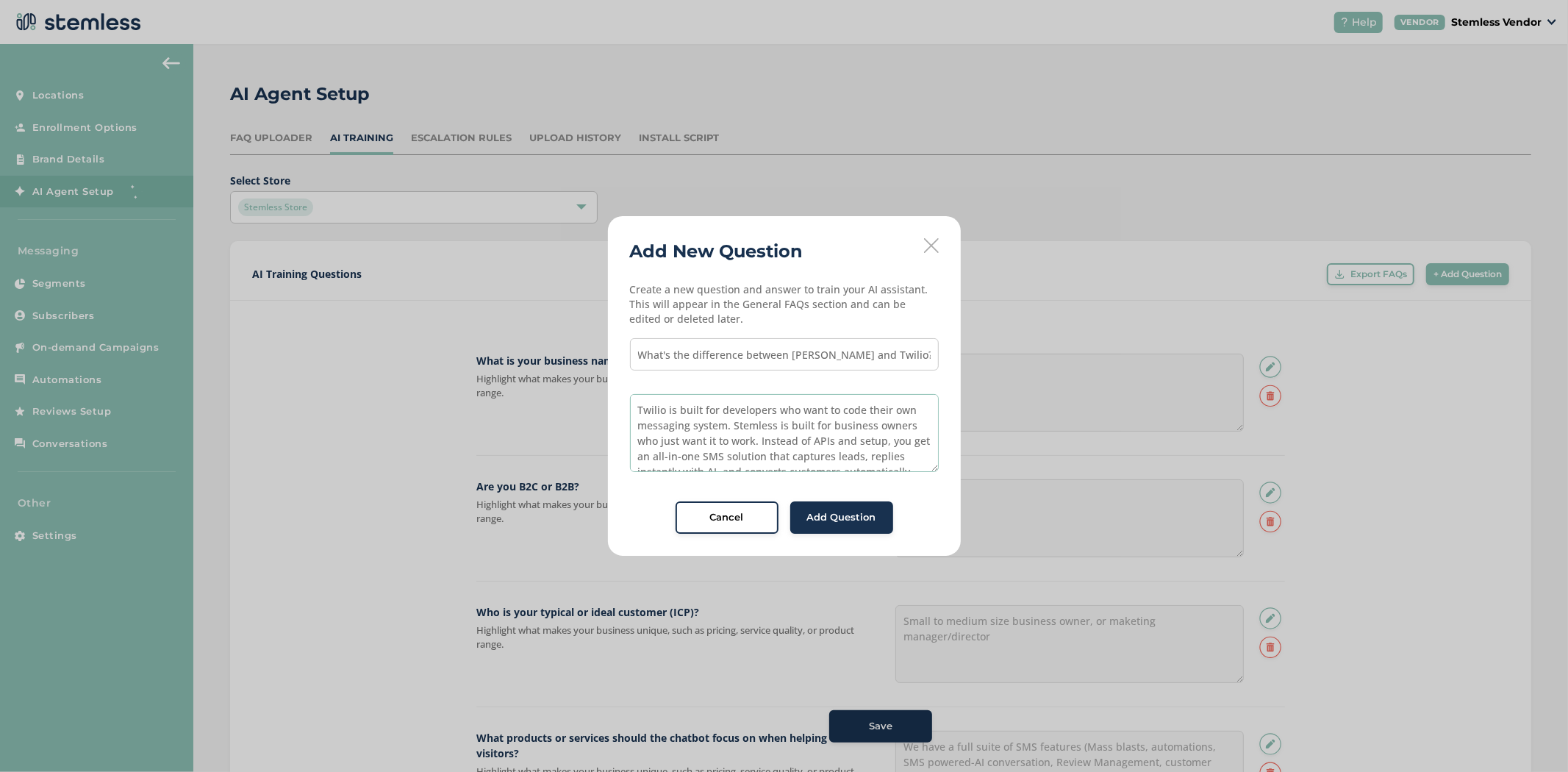
scroll to position [22, 0]
type textarea "Twilio is built for developers who want to code their own messaging system. Ste…"
click at [855, 524] on span "Add Question" at bounding box center [842, 517] width 69 height 15
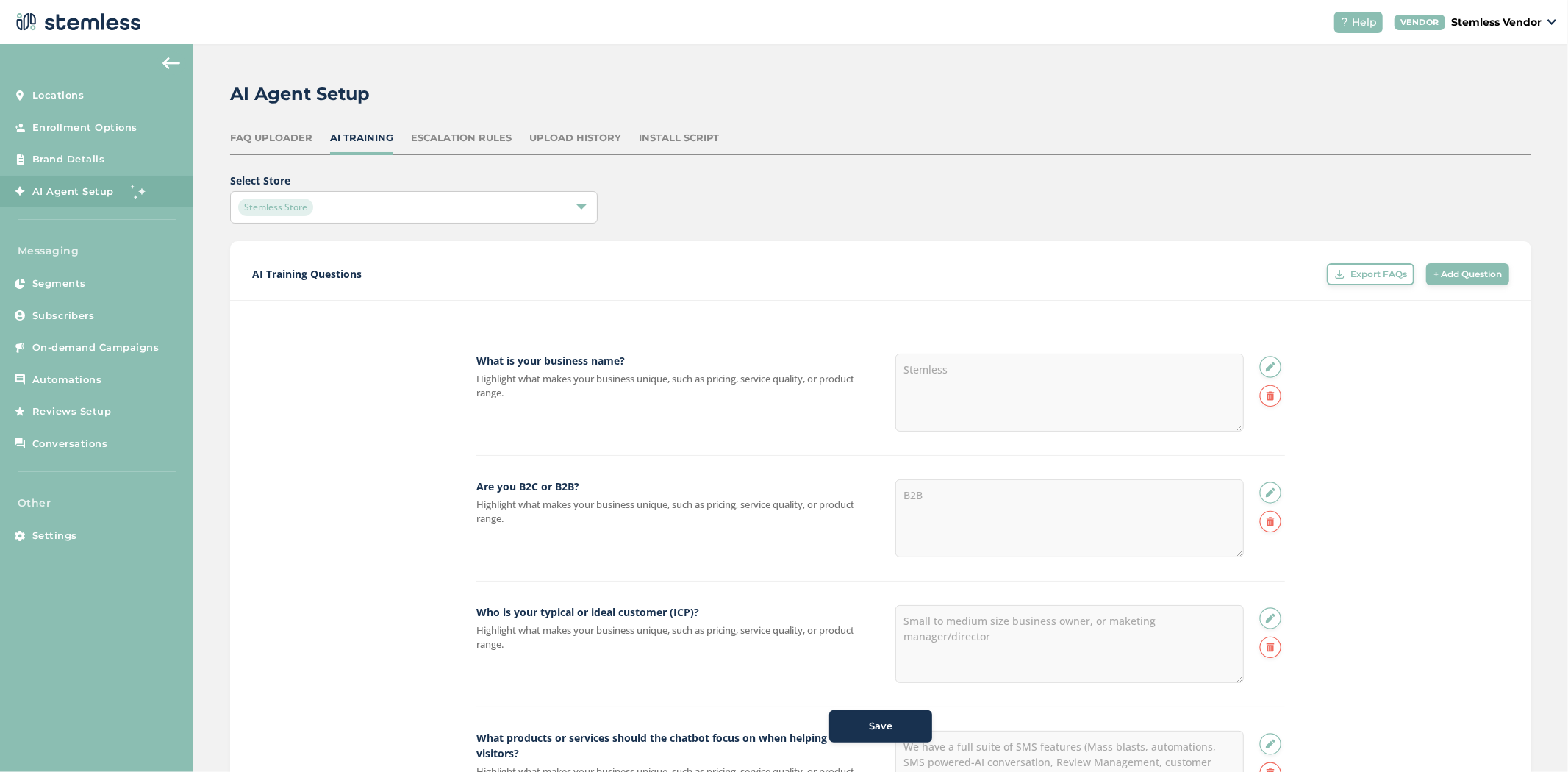
click at [900, 723] on div "Save" at bounding box center [881, 727] width 79 height 15
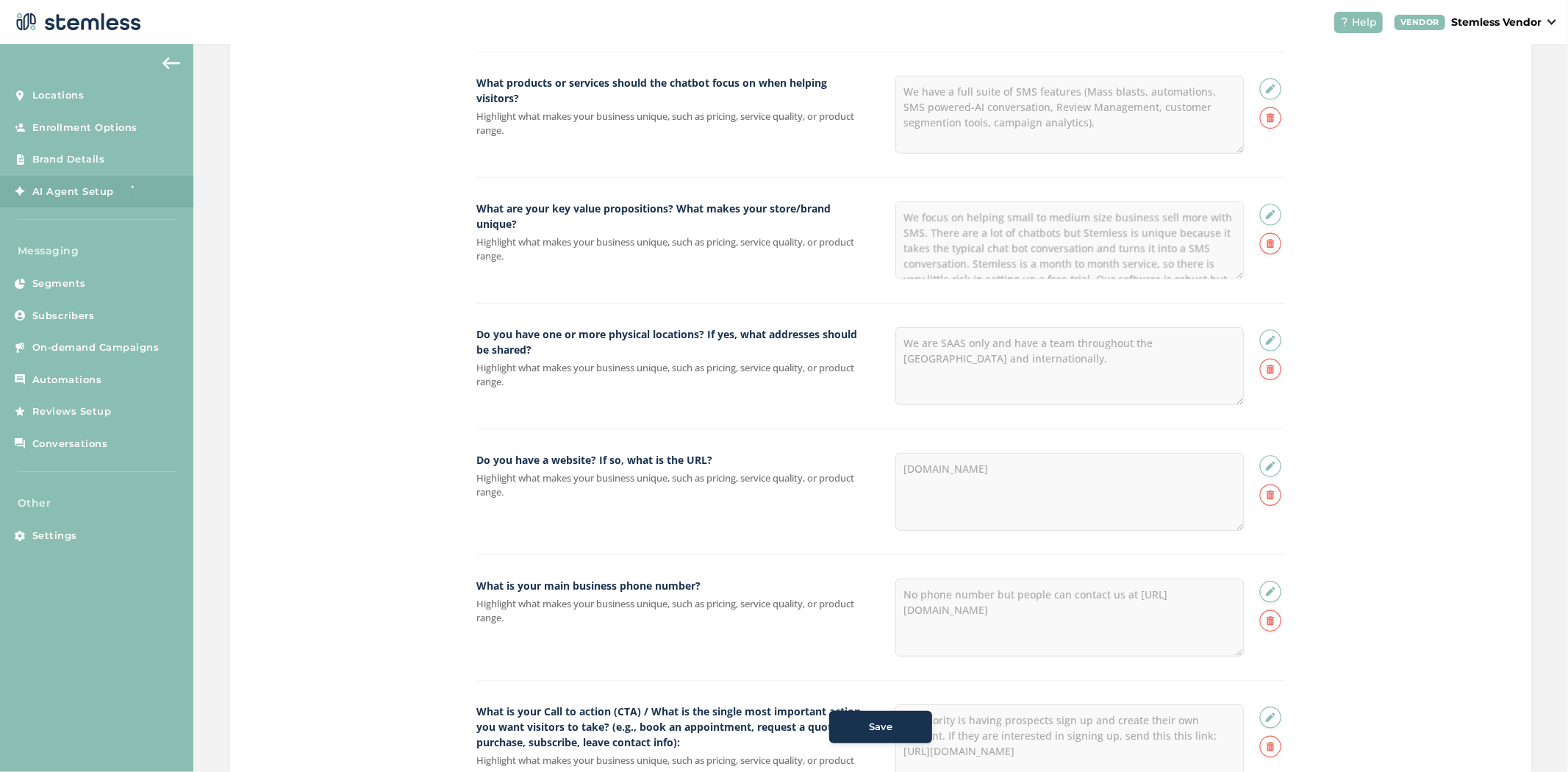
scroll to position [0, 0]
